Goal: Transaction & Acquisition: Obtain resource

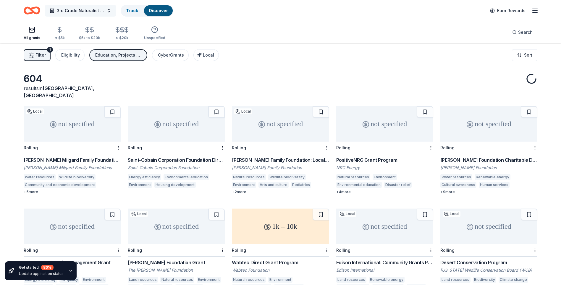
click at [93, 10] on span "3rd Grade Naturalist Program" at bounding box center [80, 10] width 47 height 7
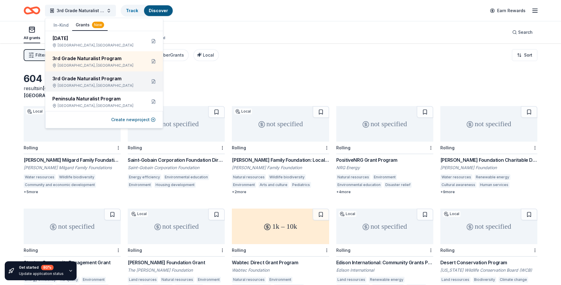
scroll to position [1, 0]
click at [64, 26] on button "In-Kind" at bounding box center [61, 25] width 22 height 11
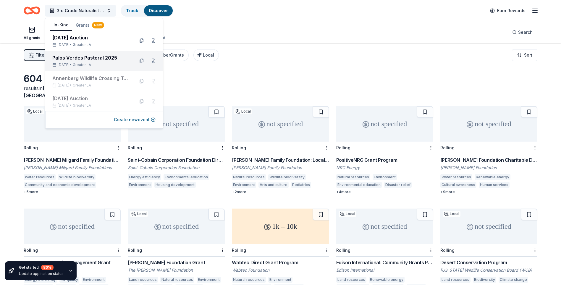
click at [76, 60] on div "Palos Verdes Pastoral 2025" at bounding box center [91, 57] width 78 height 7
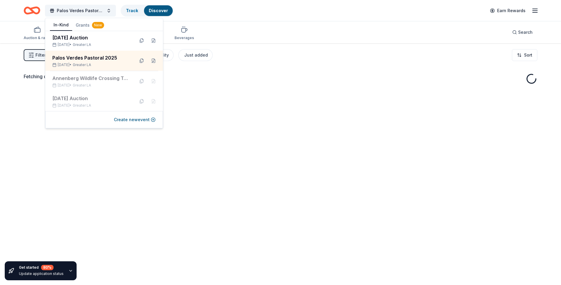
click at [249, 27] on div "Auction & raffle Meals Snacks Desserts Alcohol Beverages Search" at bounding box center [281, 32] width 514 height 22
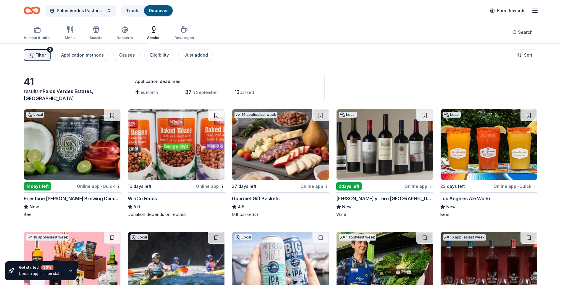
click at [152, 29] on icon "button" at bounding box center [153, 29] width 3 height 0
click at [515, 31] on div "Search" at bounding box center [522, 32] width 20 height 7
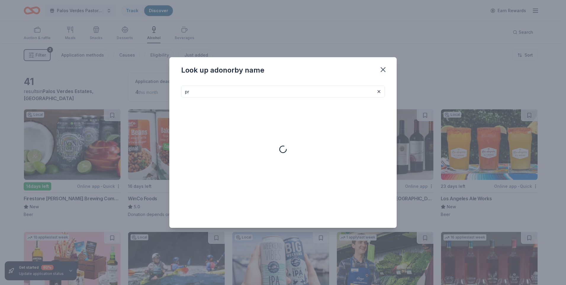
type input "p"
type input "wine"
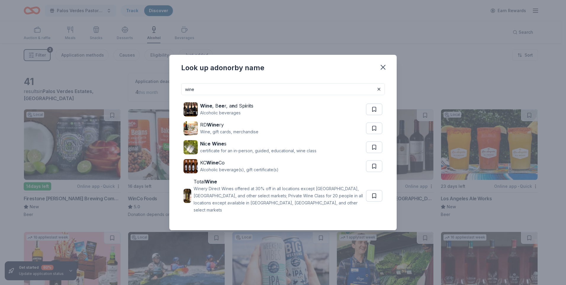
click at [283, 38] on div "Look up a donor by name wine Wine , B ee r, a n d Sp i r i ts Alcoholic beverag…" at bounding box center [283, 142] width 566 height 285
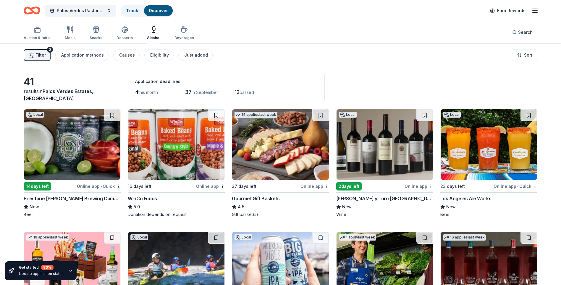
scroll to position [30, 0]
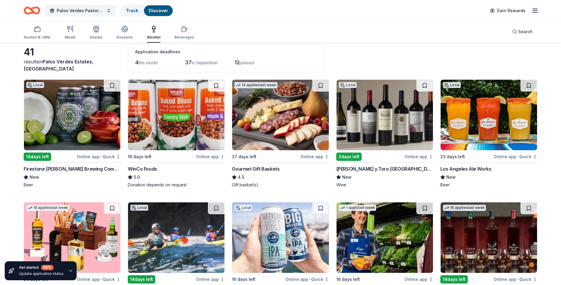
click at [361, 170] on div "Viña Concha y Toro USA" at bounding box center [384, 168] width 97 height 7
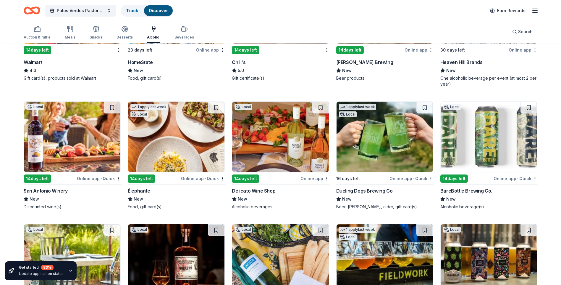
scroll to position [513, 0]
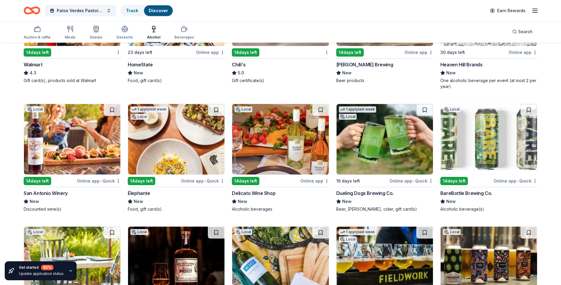
click at [269, 157] on img at bounding box center [280, 139] width 96 height 70
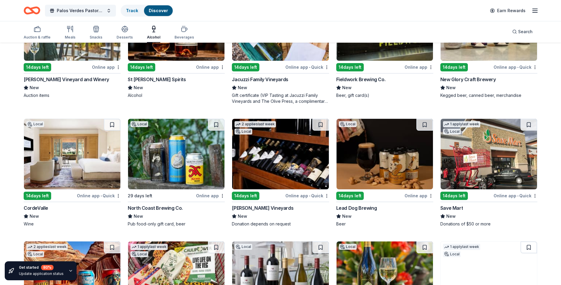
scroll to position [750, 0]
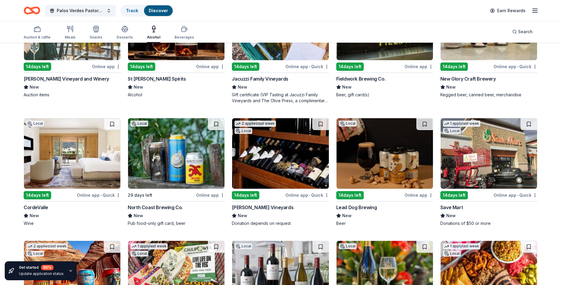
click at [258, 207] on div "Bogle Vineyards" at bounding box center [263, 207] width 62 height 7
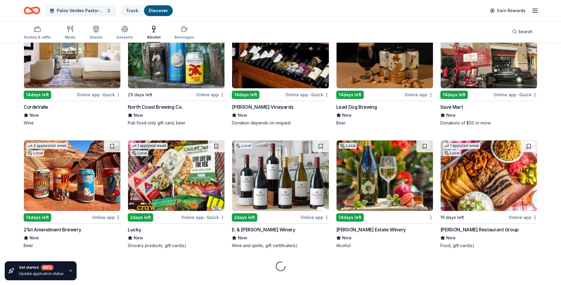
scroll to position [861, 0]
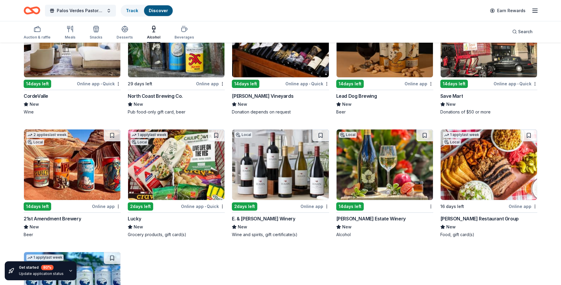
click at [272, 189] on img at bounding box center [280, 164] width 96 height 70
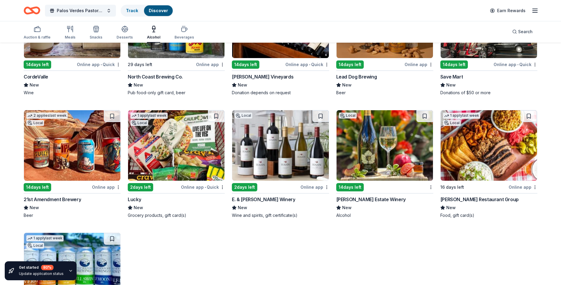
scroll to position [891, 0]
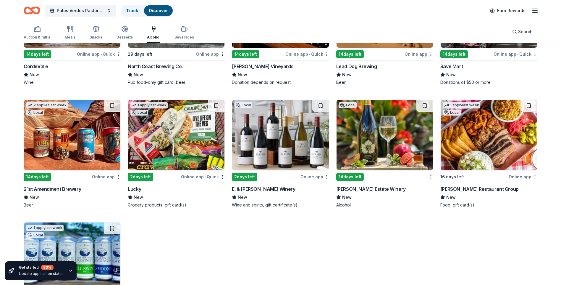
click at [381, 152] on img at bounding box center [385, 135] width 96 height 70
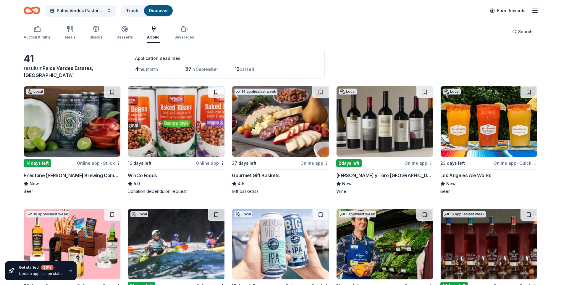
scroll to position [0, 0]
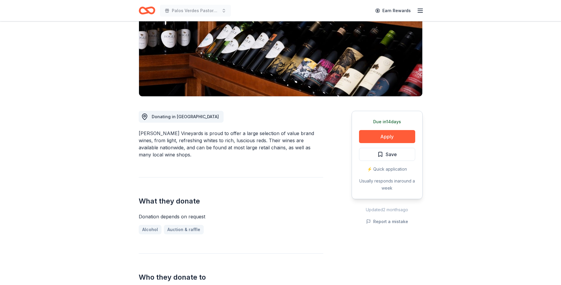
scroll to position [30, 0]
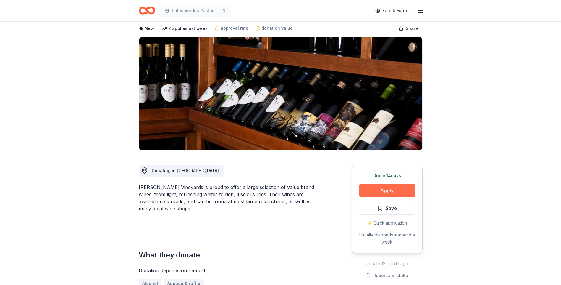
click at [379, 191] on button "Apply" at bounding box center [387, 190] width 56 height 13
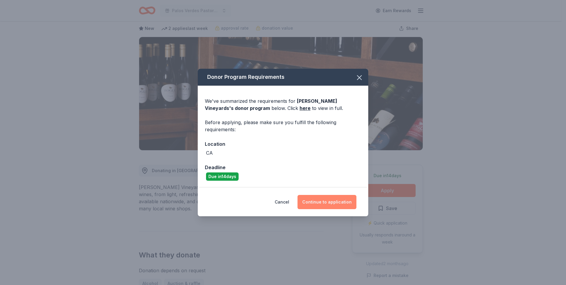
click at [316, 204] on button "Continue to application" at bounding box center [326, 202] width 59 height 14
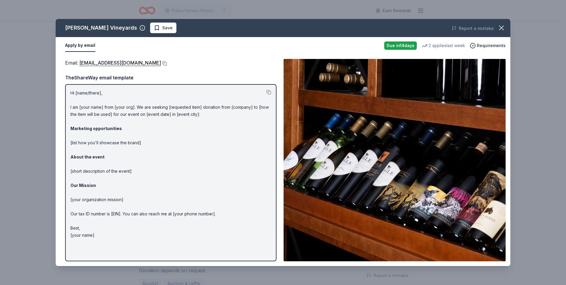
drag, startPoint x: 70, startPoint y: 92, endPoint x: 100, endPoint y: 118, distance: 40.1
click at [100, 119] on div "Hi [name/there], I am [your name] from [your org]. We are seeking [requested it…" at bounding box center [170, 172] width 211 height 177
drag, startPoint x: 71, startPoint y: 92, endPoint x: 86, endPoint y: 98, distance: 16.9
click at [86, 98] on p "Hi [name/there], I am [your name] from [your org]. We are seeking [requested it…" at bounding box center [170, 163] width 201 height 149
click at [161, 63] on button at bounding box center [164, 63] width 6 height 5
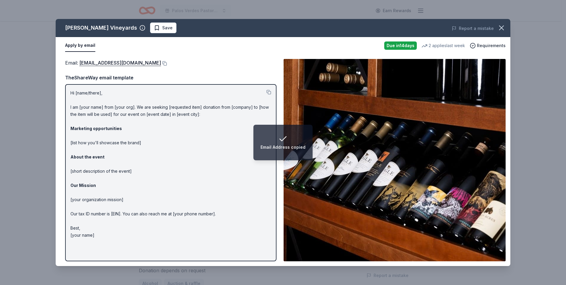
drag, startPoint x: 95, startPoint y: 234, endPoint x: 65, endPoint y: 113, distance: 124.9
click at [63, 141] on div "Email : donations@boglewinery.com Email : donations@boglewinery.com TheShareWay…" at bounding box center [283, 160] width 454 height 212
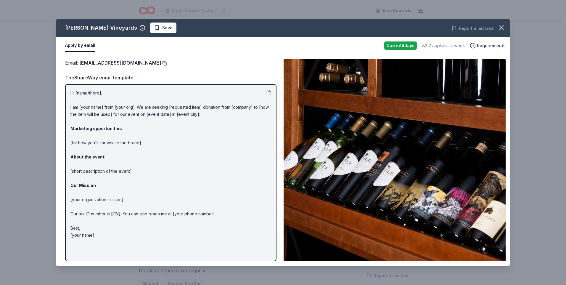
click at [200, 176] on p "Hi [name/there], I am [your name] from [your org]. We are seeking [requested it…" at bounding box center [170, 163] width 201 height 149
drag, startPoint x: 95, startPoint y: 236, endPoint x: 73, endPoint y: 159, distance: 80.0
click at [73, 181] on p "Hi [name/there], I am [your name] from [your org]. We are seeking [requested it…" at bounding box center [170, 163] width 201 height 149
drag, startPoint x: 69, startPoint y: 91, endPoint x: 141, endPoint y: 234, distance: 160.0
click at [141, 234] on div "Hi [name/there], I am [your name] from [your org]. We are seeking [requested it…" at bounding box center [170, 172] width 211 height 177
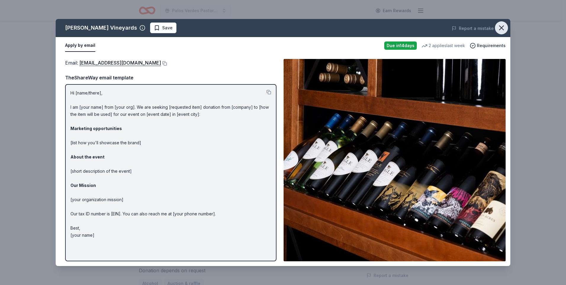
click at [502, 30] on icon "button" at bounding box center [501, 28] width 8 height 8
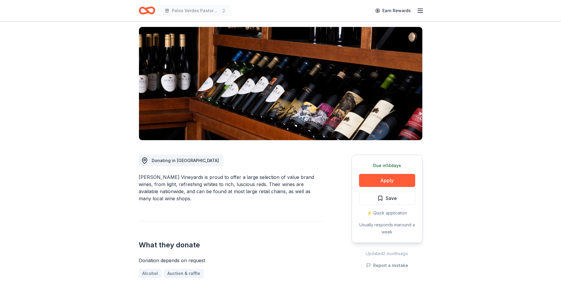
scroll to position [0, 0]
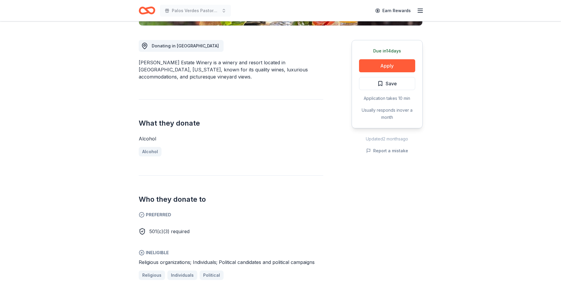
scroll to position [59, 0]
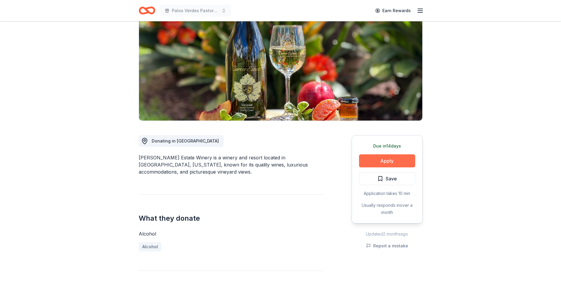
click at [378, 158] on button "Apply" at bounding box center [387, 160] width 56 height 13
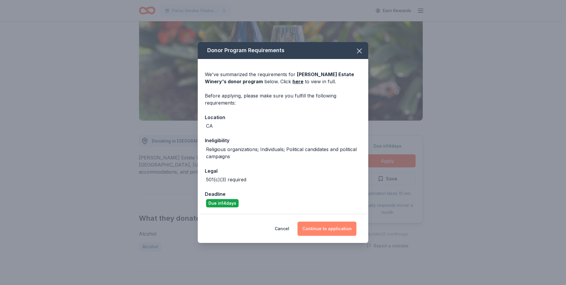
click at [321, 230] on button "Continue to application" at bounding box center [326, 228] width 59 height 14
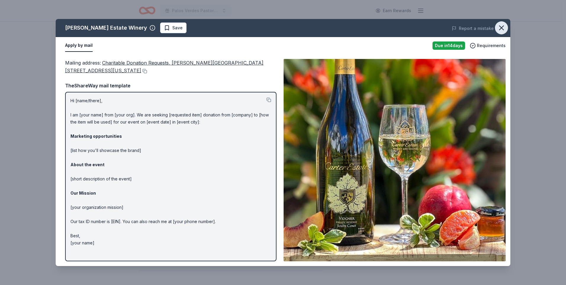
click at [501, 28] on icon "button" at bounding box center [501, 28] width 8 height 8
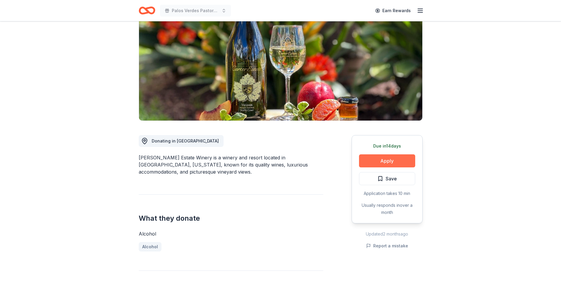
click at [389, 158] on button "Apply" at bounding box center [387, 160] width 56 height 13
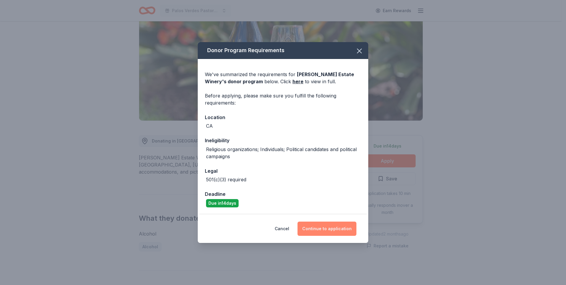
click at [325, 233] on button "Continue to application" at bounding box center [326, 228] width 59 height 14
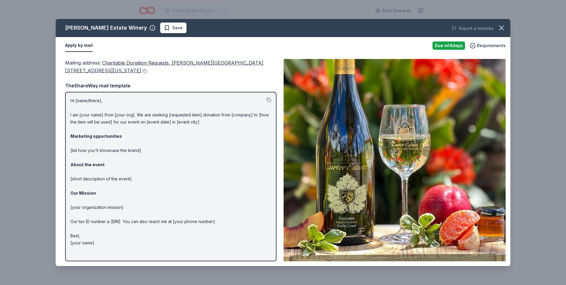
click at [502, 27] on icon "button" at bounding box center [501, 28] width 4 height 4
